Goal: Task Accomplishment & Management: Use online tool/utility

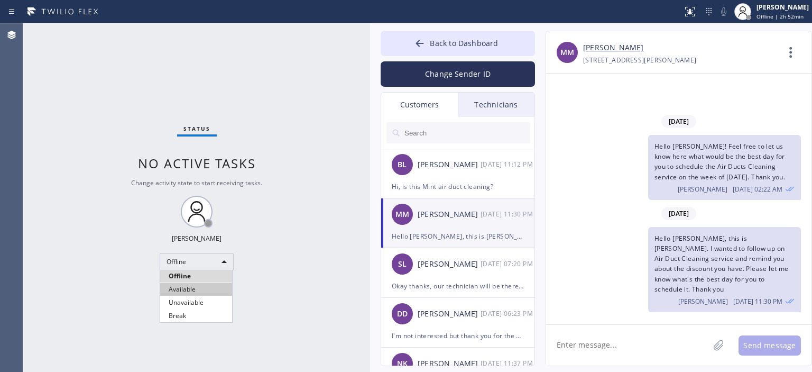
drag, startPoint x: 202, startPoint y: 288, endPoint x: 197, endPoint y: 280, distance: 10.0
click at [202, 287] on li "Available" at bounding box center [196, 289] width 72 height 13
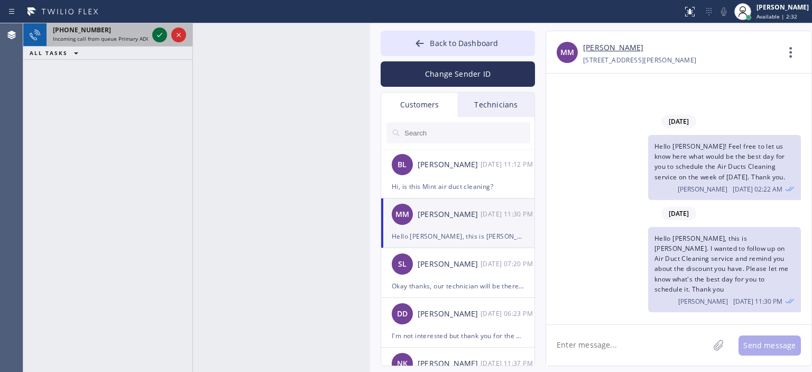
click at [157, 33] on icon at bounding box center [159, 35] width 13 height 13
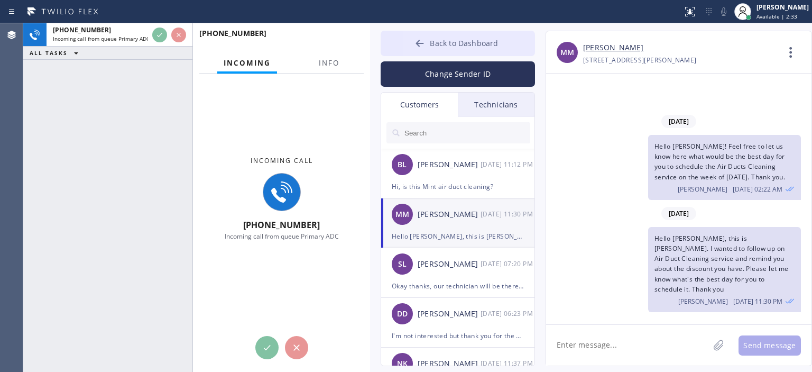
click at [400, 46] on button "Back to Dashboard" at bounding box center [458, 43] width 154 height 25
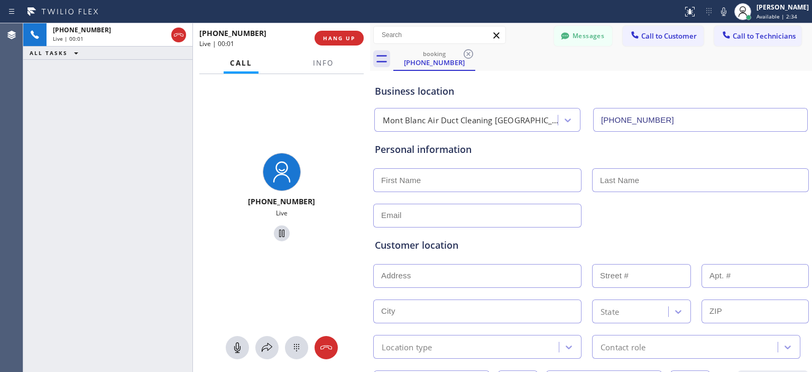
type input "[PHONE_NUMBER]"
click at [346, 39] on span "HANG UP" at bounding box center [339, 37] width 32 height 7
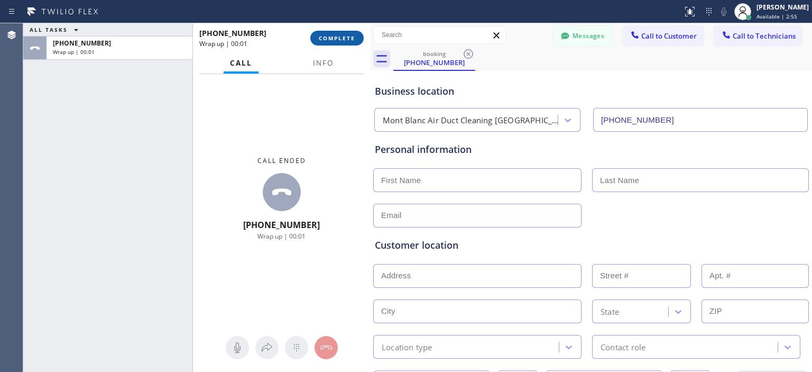
click at [331, 38] on span "COMPLETE" at bounding box center [337, 37] width 36 height 7
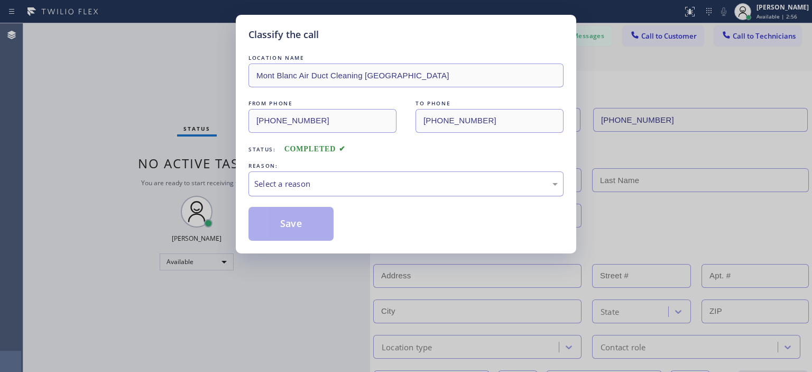
click at [348, 181] on div "Select a reason" at bounding box center [405, 184] width 303 height 12
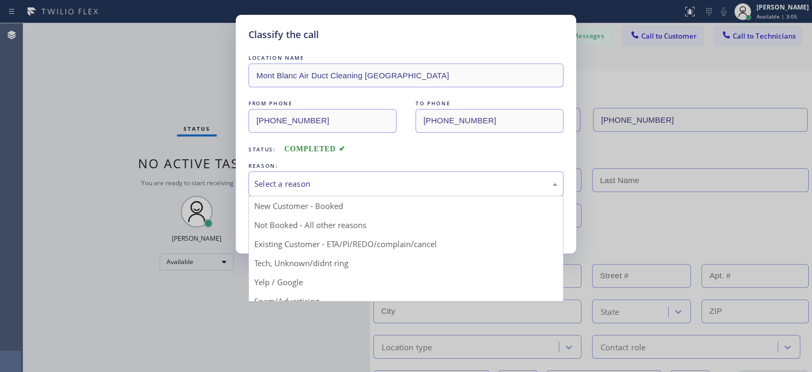
click at [238, 221] on div "Classify the call LOCATION NAME [GEOGRAPHIC_DATA] Air Duct Cleaning [GEOGRAPHIC…" at bounding box center [406, 134] width 340 height 238
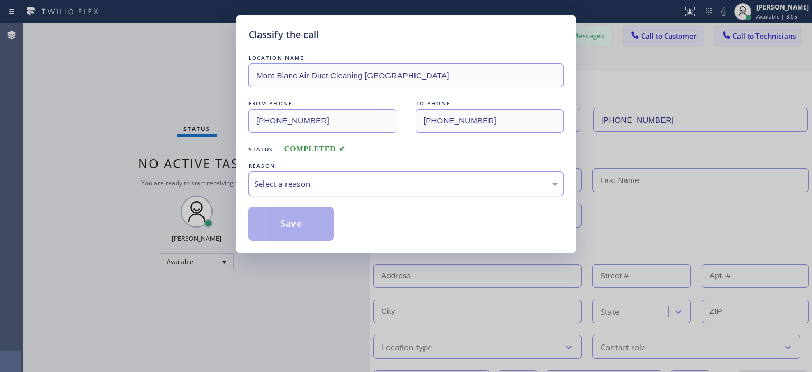
click at [289, 181] on div "Select a reason" at bounding box center [405, 184] width 303 height 12
click at [289, 221] on button "Save" at bounding box center [290, 224] width 85 height 34
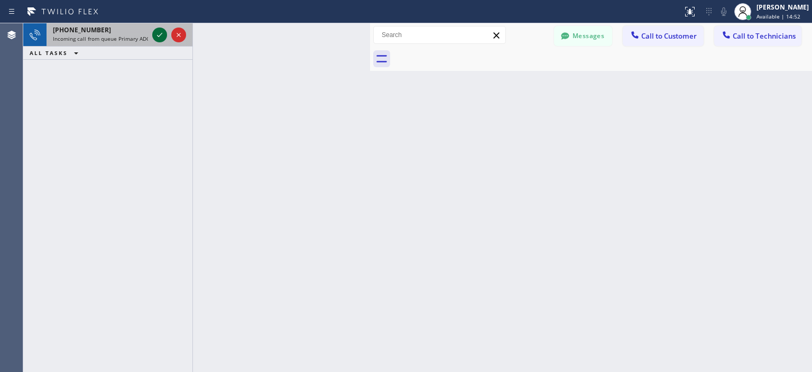
click at [165, 36] on icon at bounding box center [159, 35] width 13 height 13
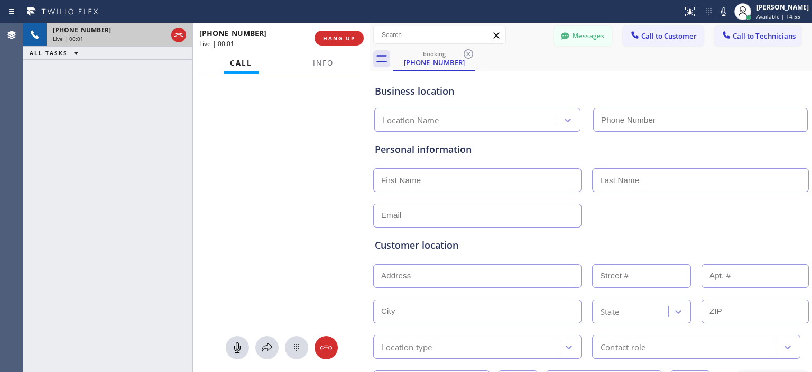
type input "[PHONE_NUMBER]"
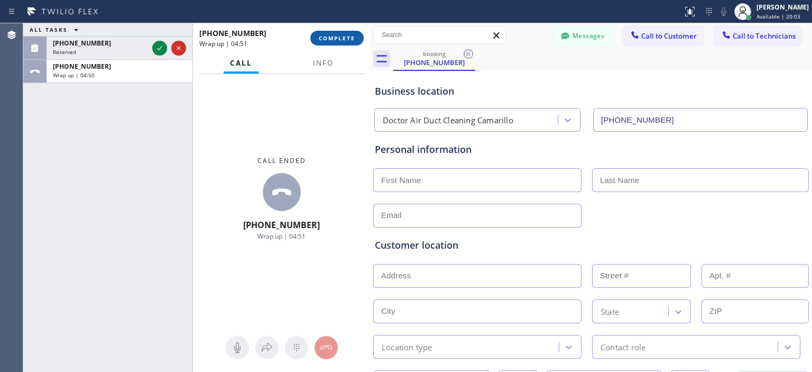
click at [333, 40] on span "COMPLETE" at bounding box center [337, 37] width 36 height 7
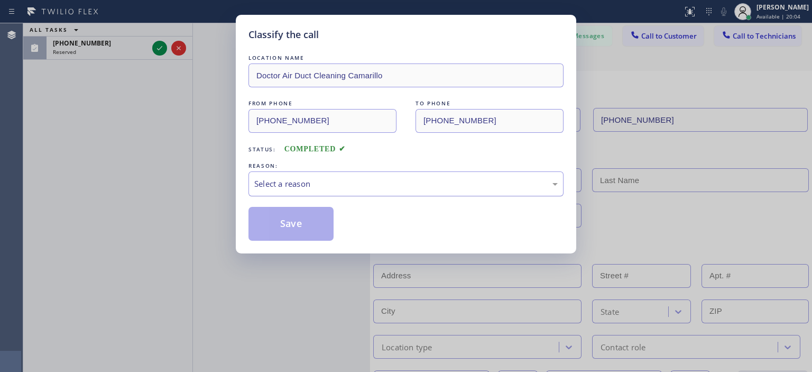
click at [435, 191] on div "Select a reason" at bounding box center [405, 183] width 315 height 25
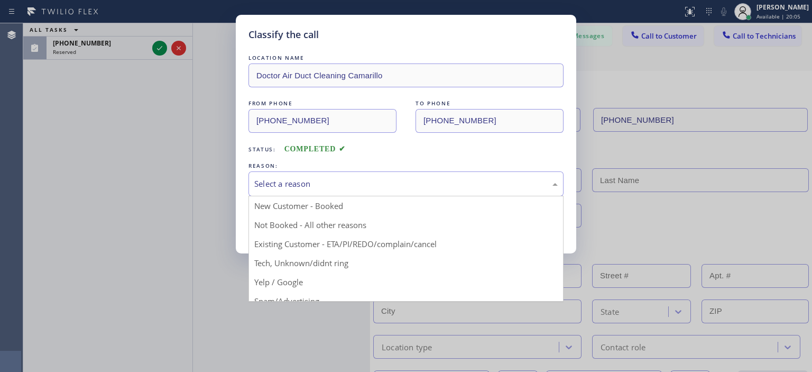
scroll to position [66, 0]
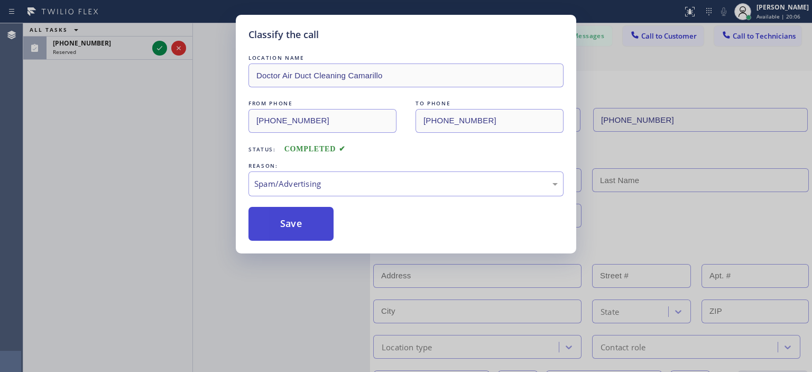
click at [306, 212] on button "Save" at bounding box center [290, 224] width 85 height 34
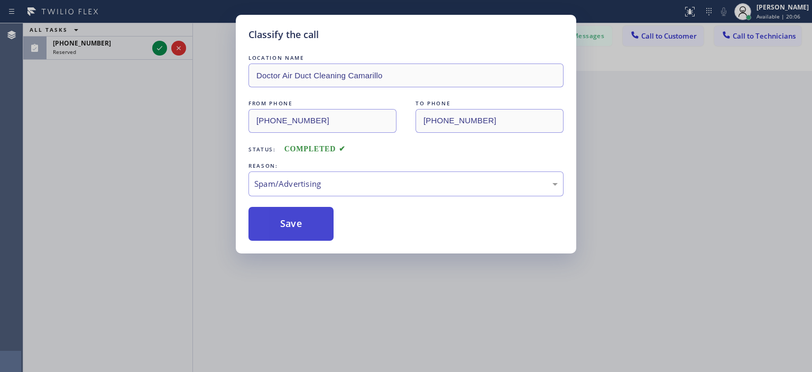
drag, startPoint x: 311, startPoint y: 224, endPoint x: 303, endPoint y: 211, distance: 15.4
click at [311, 225] on button "Save" at bounding box center [290, 224] width 85 height 34
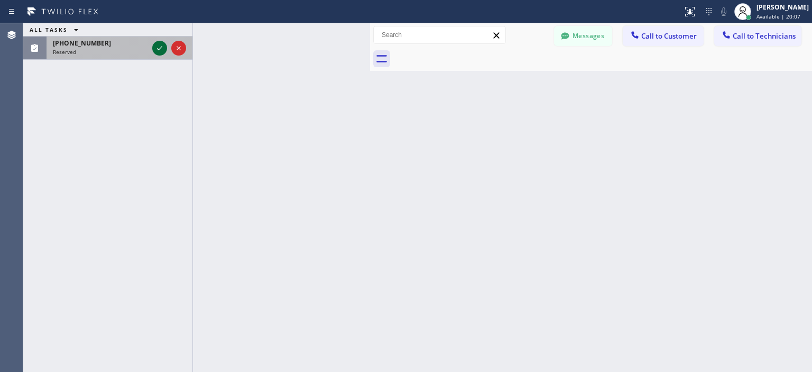
click at [161, 50] on icon at bounding box center [159, 48] width 13 height 13
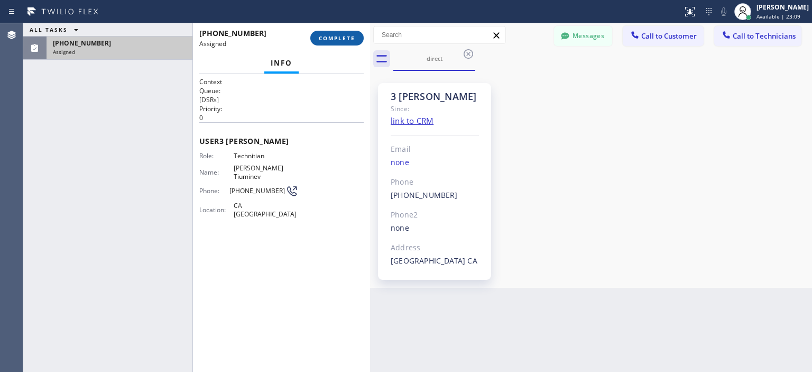
click at [348, 37] on span "COMPLETE" at bounding box center [337, 37] width 36 height 7
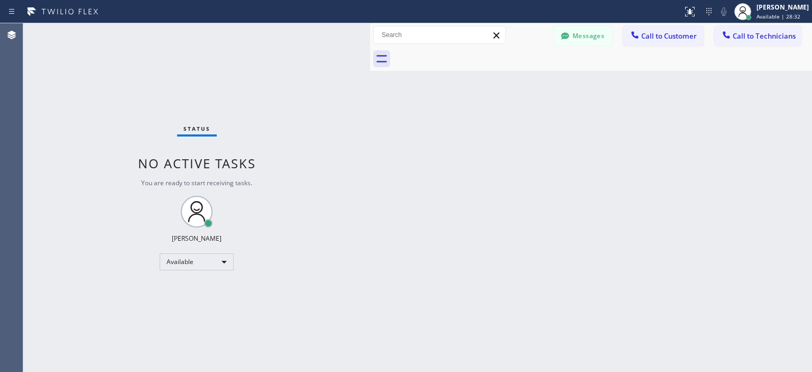
drag, startPoint x: 49, startPoint y: 140, endPoint x: 72, endPoint y: 52, distance: 90.1
click at [49, 139] on div "Status No active tasks You are ready to start receiving tasks. [PERSON_NAME] Av…" at bounding box center [196, 197] width 347 height 348
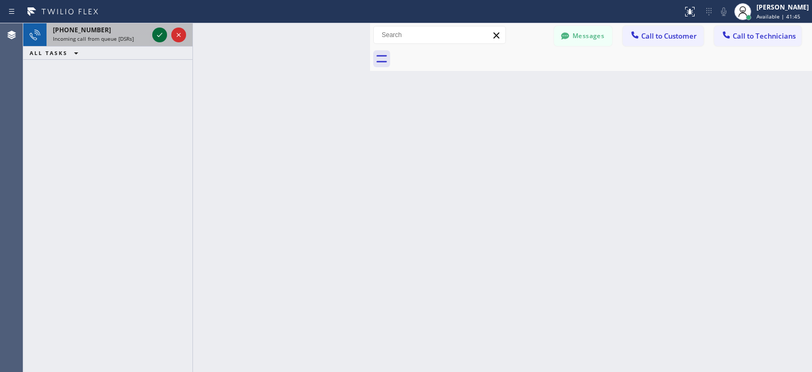
click at [162, 37] on icon at bounding box center [159, 35] width 13 height 13
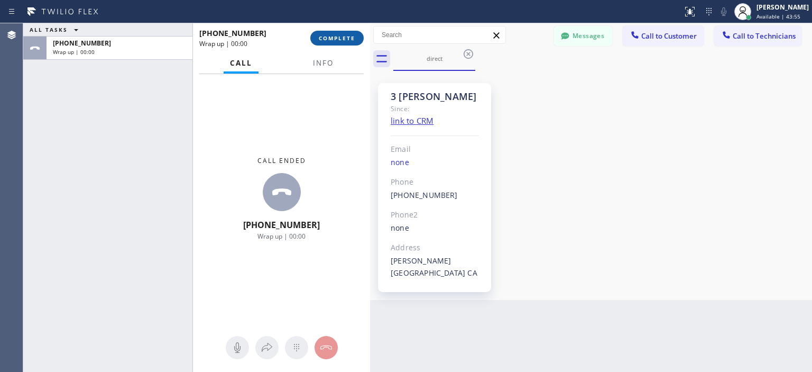
click at [348, 35] on span "COMPLETE" at bounding box center [337, 37] width 36 height 7
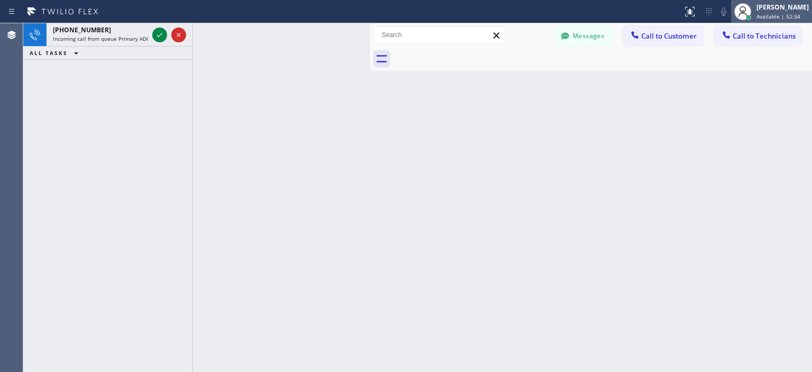
click at [778, 14] on span "Available | 52:34" at bounding box center [779, 16] width 44 height 7
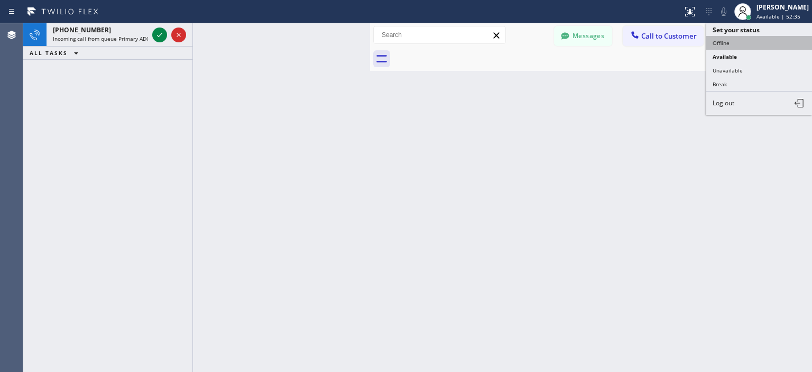
click at [740, 43] on button "Offline" at bounding box center [759, 43] width 106 height 14
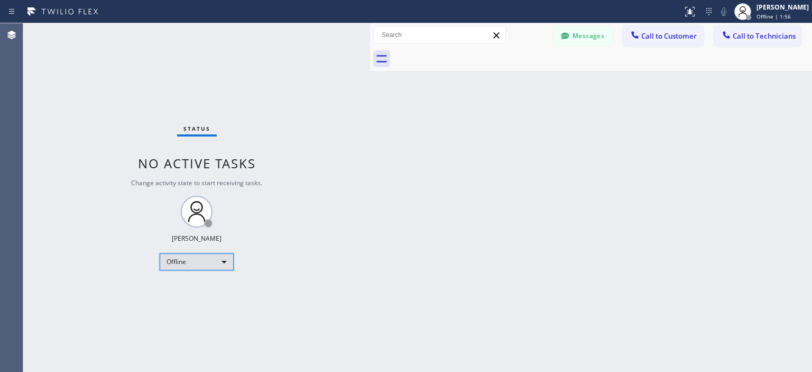
click at [186, 269] on div "Offline" at bounding box center [197, 261] width 74 height 17
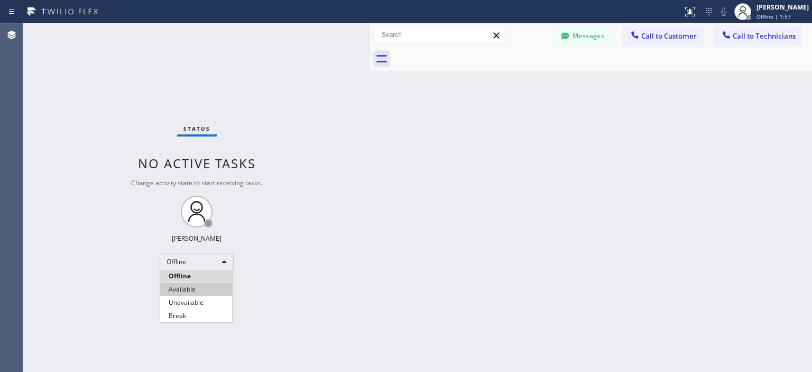
click at [196, 285] on li "Available" at bounding box center [196, 289] width 72 height 13
click at [780, 157] on div "Back to Dashboard Change Sender ID Customers Technicians [PERSON_NAME] [DATE] 1…" at bounding box center [591, 197] width 442 height 348
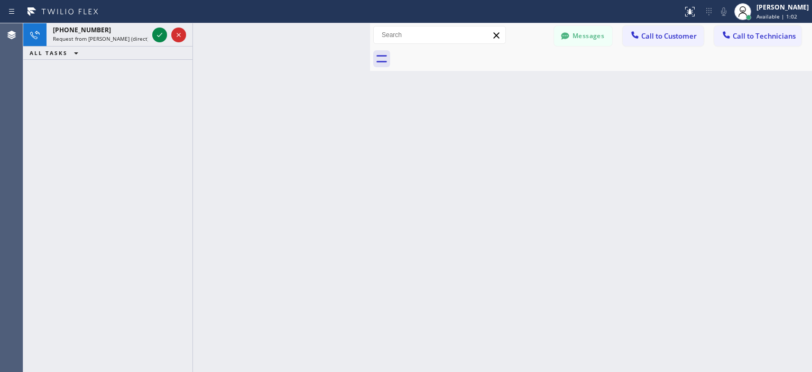
click at [39, 137] on div "[PHONE_NUMBER] Request from [PERSON_NAME] (direct) ALL TASKS ALL TASKS ACTIVE T…" at bounding box center [107, 197] width 169 height 348
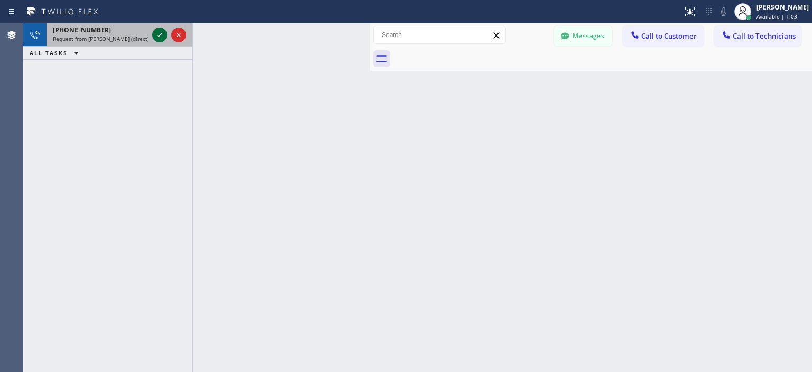
click at [164, 36] on icon at bounding box center [159, 35] width 13 height 13
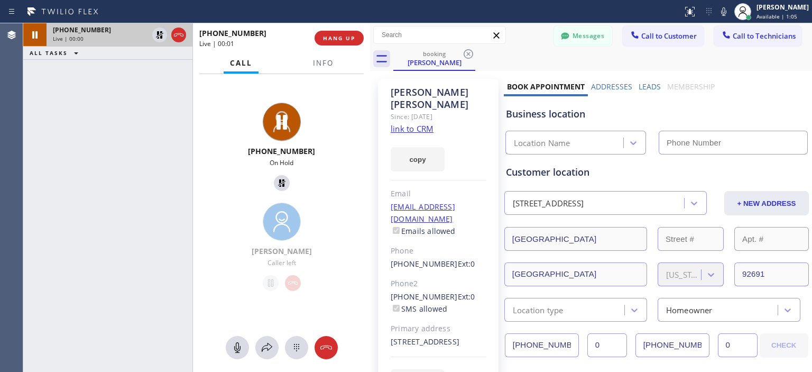
type input "[PHONE_NUMBER]"
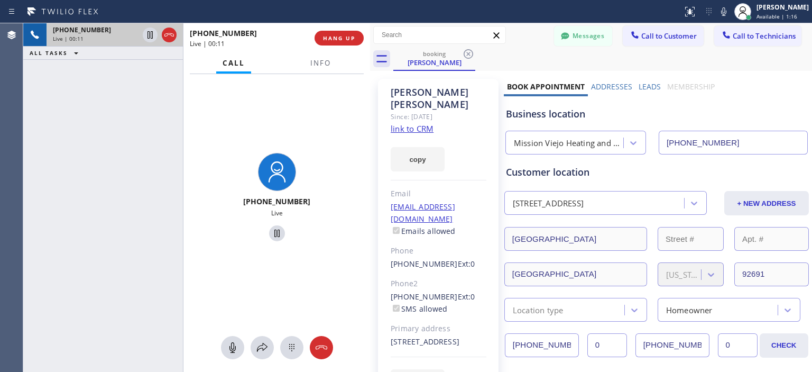
drag, startPoint x: 191, startPoint y: 62, endPoint x: 182, endPoint y: 64, distance: 9.6
click at [183, 64] on div at bounding box center [183, 197] width 1 height 348
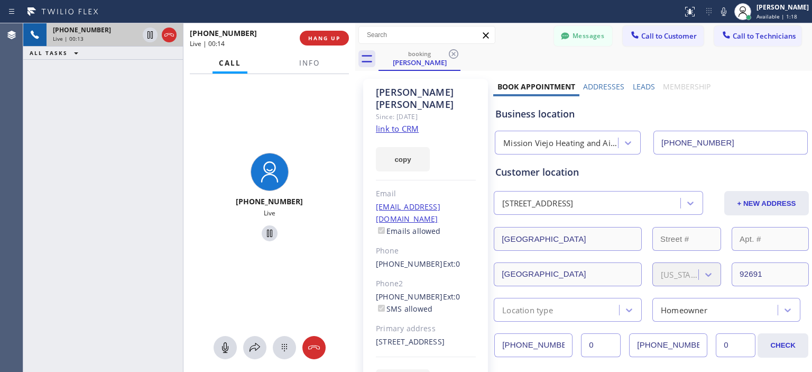
drag, startPoint x: 368, startPoint y: 45, endPoint x: 354, endPoint y: 49, distance: 15.3
click at [355, 49] on div at bounding box center [355, 197] width 0 height 348
click at [179, 58] on div at bounding box center [179, 197] width 1 height 348
click at [50, 102] on div "[PHONE_NUMBER] Live | 02:42 ALL TASKS ALL TASKS ACTIVE TASKS TASKS IN WRAP UP" at bounding box center [100, 197] width 155 height 348
click at [317, 345] on icon at bounding box center [312, 347] width 13 height 13
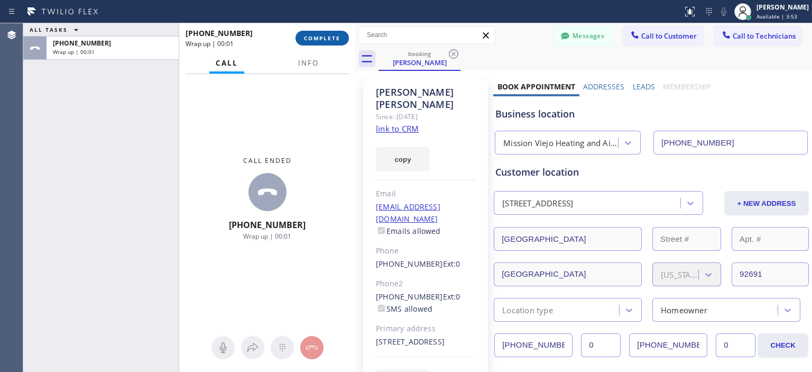
click at [318, 40] on span "COMPLETE" at bounding box center [322, 37] width 36 height 7
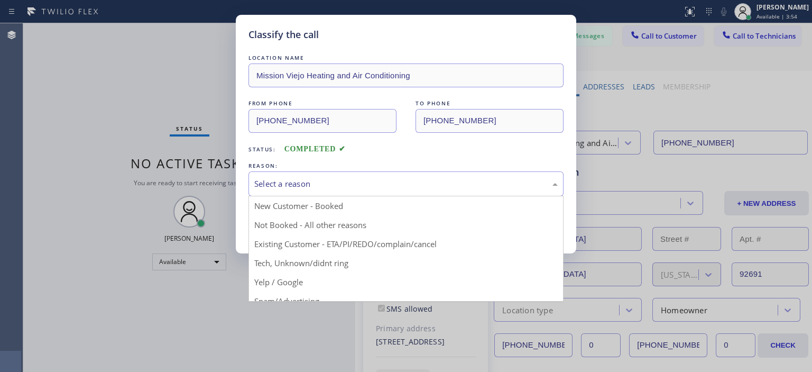
click at [349, 181] on div "Select a reason" at bounding box center [405, 184] width 303 height 12
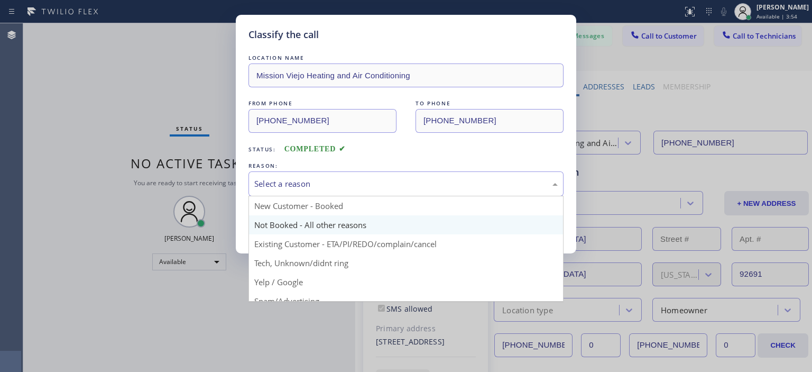
scroll to position [19, 0]
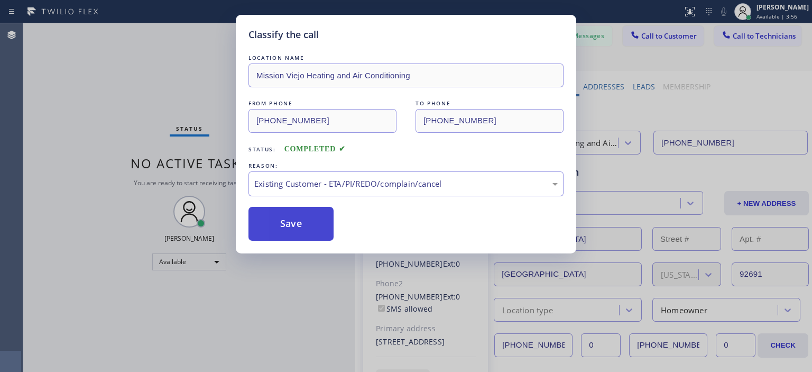
click at [280, 211] on button "Save" at bounding box center [290, 224] width 85 height 34
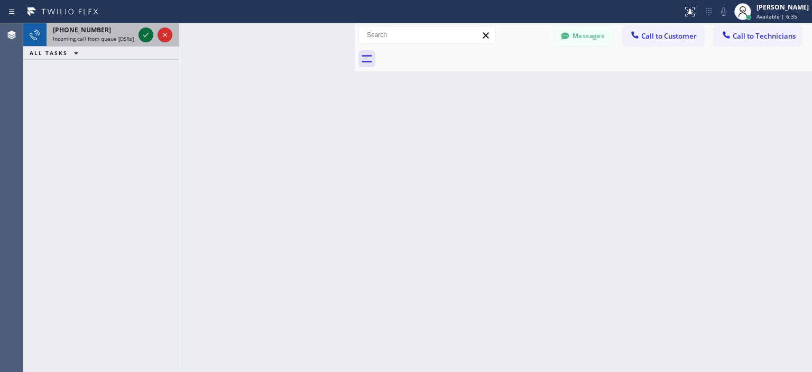
click at [146, 36] on icon at bounding box center [146, 35] width 13 height 13
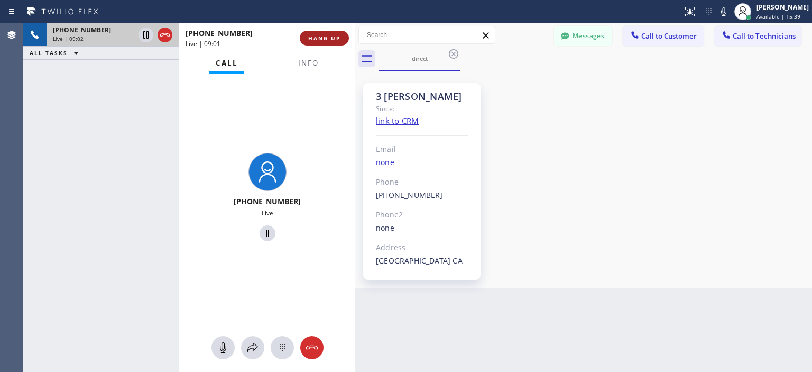
click at [328, 40] on span "HANG UP" at bounding box center [324, 37] width 32 height 7
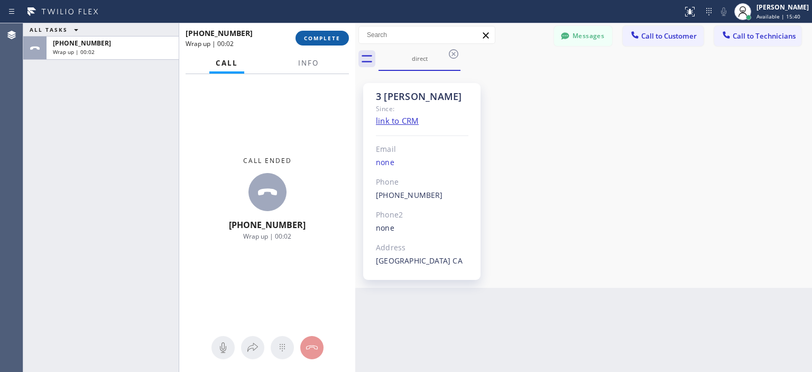
click at [328, 40] on span "COMPLETE" at bounding box center [322, 37] width 36 height 7
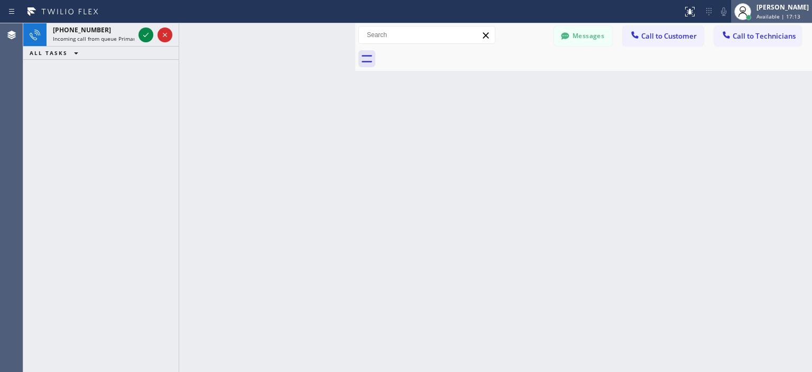
click at [770, 5] on div "[PERSON_NAME]" at bounding box center [783, 7] width 52 height 9
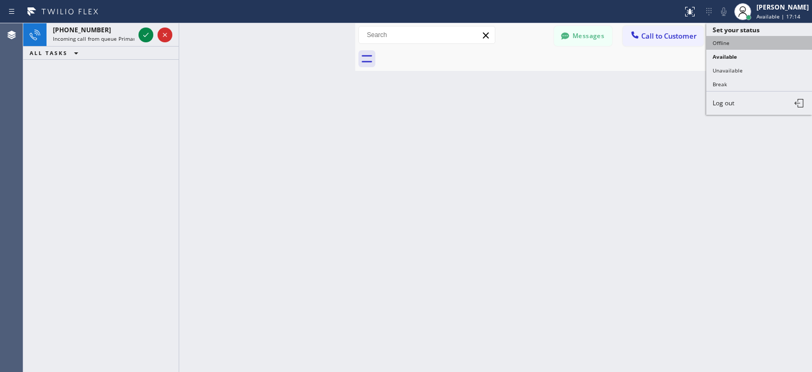
click at [744, 39] on button "Offline" at bounding box center [759, 43] width 106 height 14
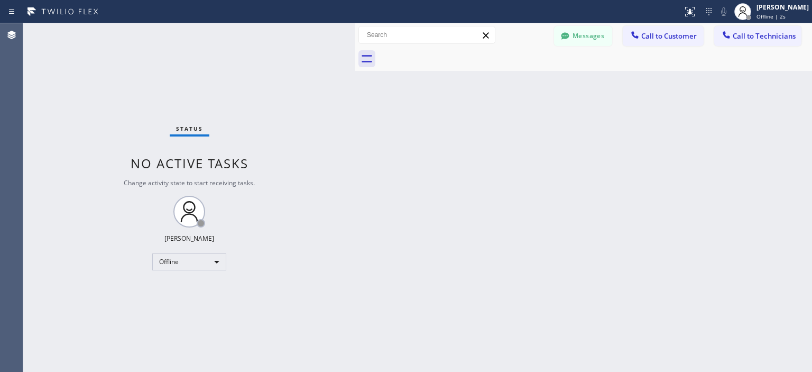
drag, startPoint x: 32, startPoint y: 105, endPoint x: 49, endPoint y: 16, distance: 89.9
click at [36, 95] on div "Status No active tasks Change activity state to start receiving tasks. [PERSON_…" at bounding box center [189, 197] width 332 height 348
